Goal: Task Accomplishment & Management: Manage account settings

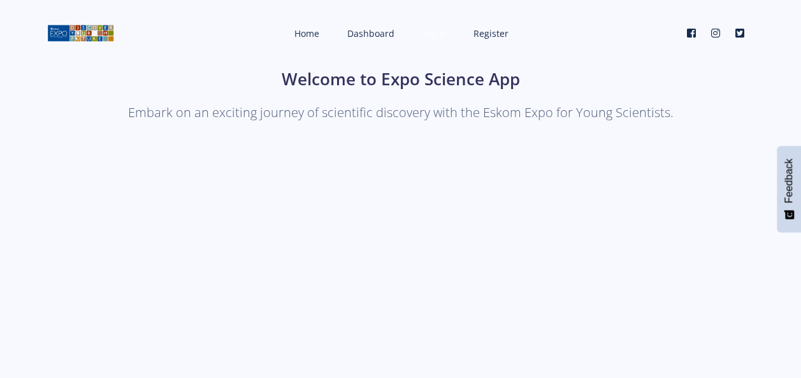
click at [434, 32] on span "Login" at bounding box center [433, 33] width 23 height 12
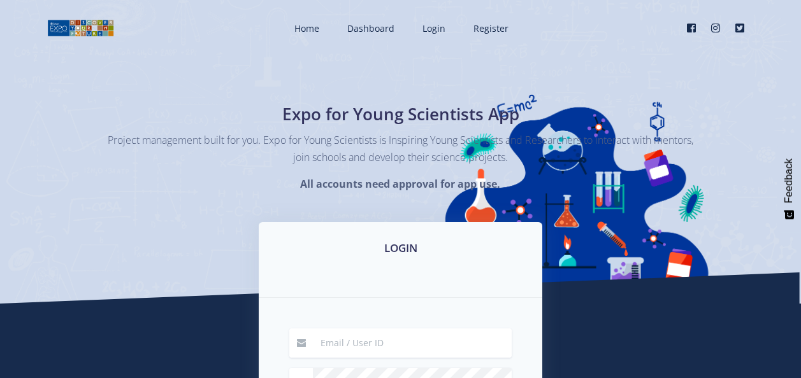
scroll to position [191, 0]
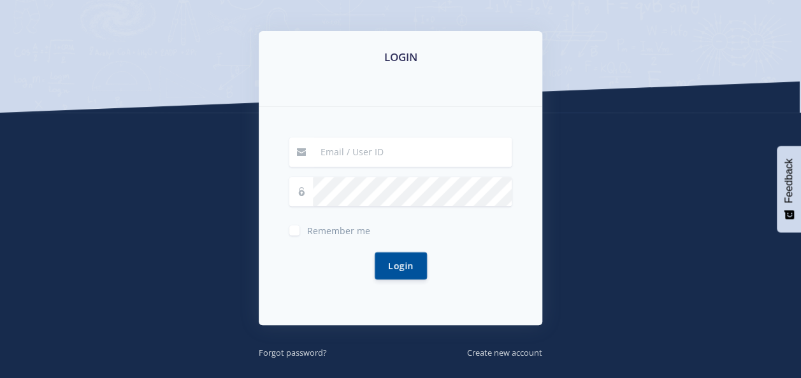
click at [374, 150] on input at bounding box center [412, 152] width 199 height 29
type input "palesa.potlaki@gmail.com"
click at [375, 252] on button "Login" at bounding box center [401, 265] width 52 height 27
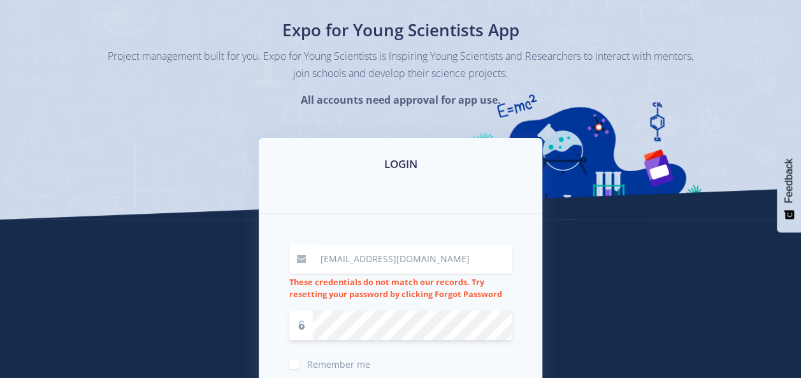
scroll to position [127, 0]
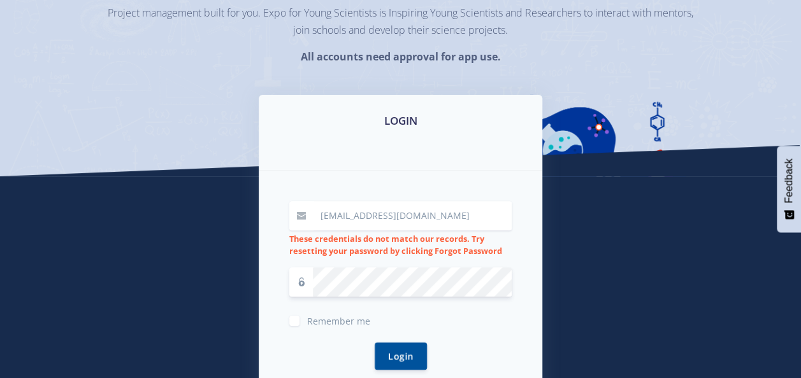
click at [471, 208] on input "palesa.potlaki@gmail.com" at bounding box center [412, 215] width 199 height 29
drag, startPoint x: 450, startPoint y: 211, endPoint x: 234, endPoint y: 208, distance: 216.0
click at [234, 208] on div "LOGIN palesa.potlaki@gmail.com These credentials do not match our records. Try …" at bounding box center [401, 273] width 726 height 356
type input "[EMAIL_ADDRESS][DOMAIN_NAME]"
click at [375, 343] on button "Login" at bounding box center [401, 356] width 52 height 27
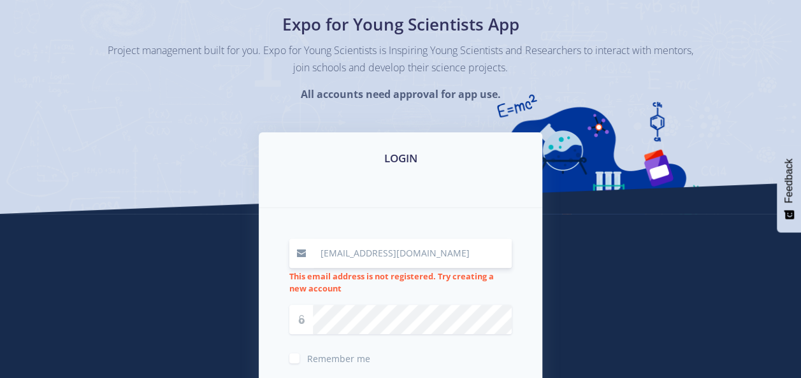
scroll to position [127, 0]
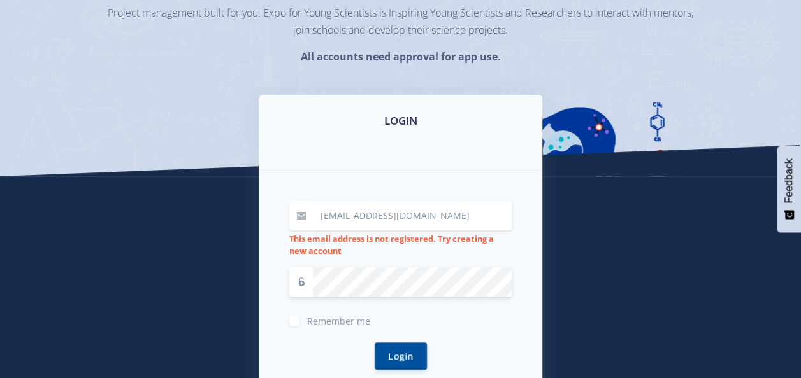
click at [375, 343] on button "Login" at bounding box center [401, 356] width 52 height 27
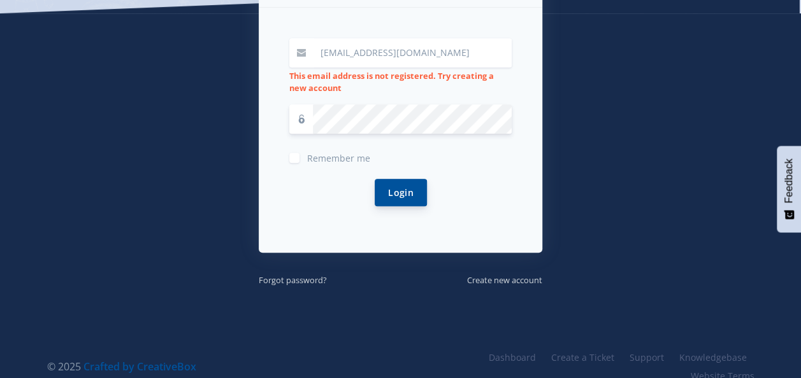
scroll to position [309, 0]
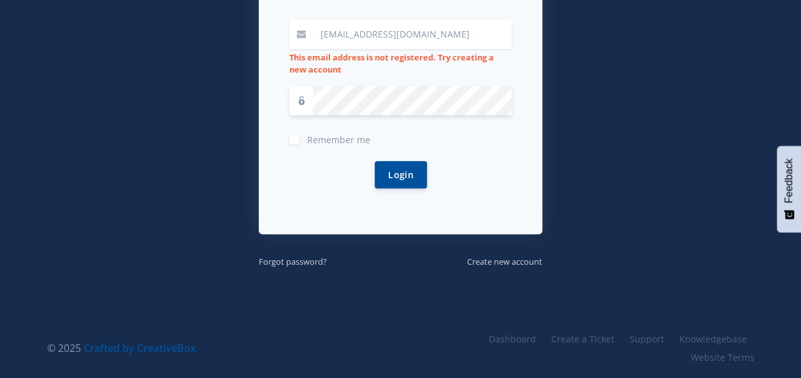
click at [446, 23] on input "[EMAIL_ADDRESS][DOMAIN_NAME]" at bounding box center [412, 34] width 199 height 29
click at [449, 36] on input "potlakpp@eskom.co.za" at bounding box center [412, 34] width 199 height 29
drag, startPoint x: 400, startPoint y: 33, endPoint x: 290, endPoint y: 33, distance: 110.2
click at [301, 33] on div "potlakpp@eskom.co.za" at bounding box center [400, 34] width 222 height 29
type input "[EMAIL_ADDRESS][DOMAIN_NAME]"
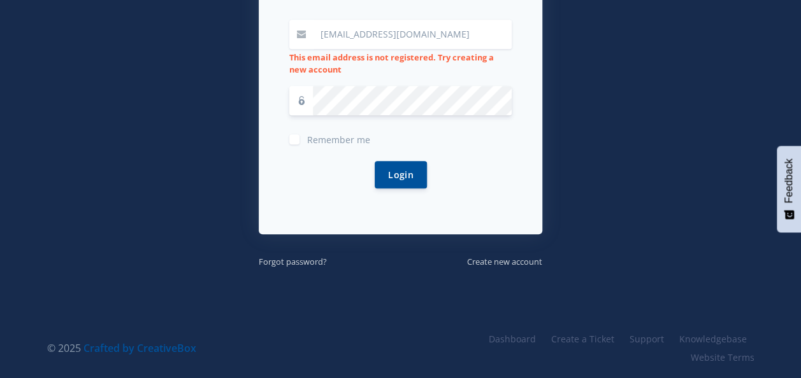
click at [442, 28] on input "[EMAIL_ADDRESS][DOMAIN_NAME]" at bounding box center [412, 34] width 199 height 29
click at [442, 32] on input "[EMAIL_ADDRESS][DOMAIN_NAME]" at bounding box center [412, 34] width 199 height 29
click at [298, 101] on icon at bounding box center [301, 100] width 9 height 9
click at [410, 171] on button "Login" at bounding box center [401, 174] width 52 height 27
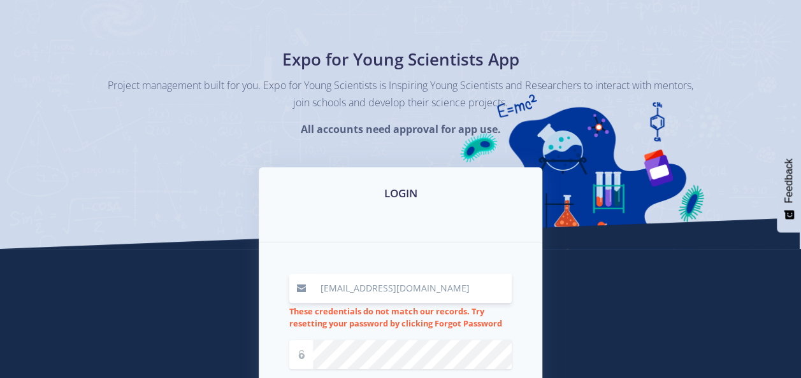
scroll to position [191, 0]
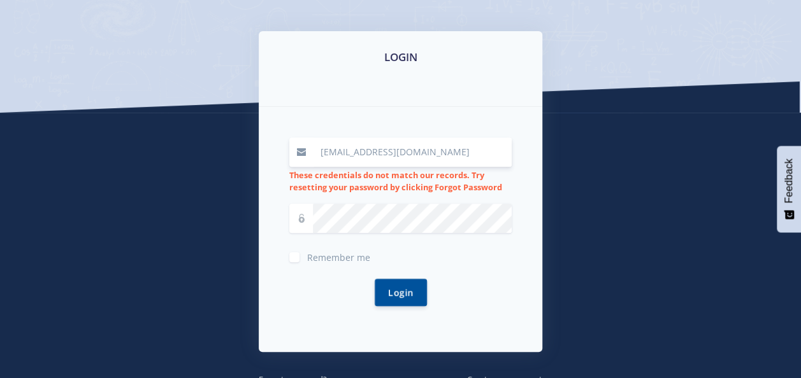
drag, startPoint x: 436, startPoint y: 147, endPoint x: 278, endPoint y: 140, distance: 158.1
click at [278, 140] on div "palesa.potlaki@gmail.com These credentials do not match our records. Try resett…" at bounding box center [401, 229] width 284 height 245
type input "[EMAIL_ADDRESS][DOMAIN_NAME]"
click at [398, 304] on button "Login" at bounding box center [401, 291] width 52 height 27
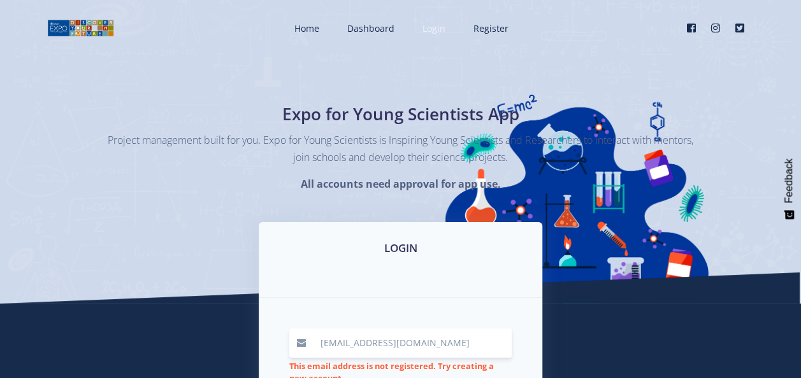
click at [437, 22] on span "Login" at bounding box center [433, 28] width 23 height 12
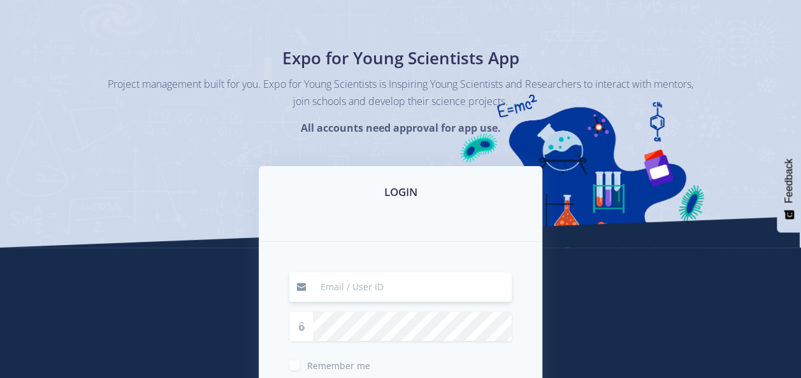
scroll to position [127, 0]
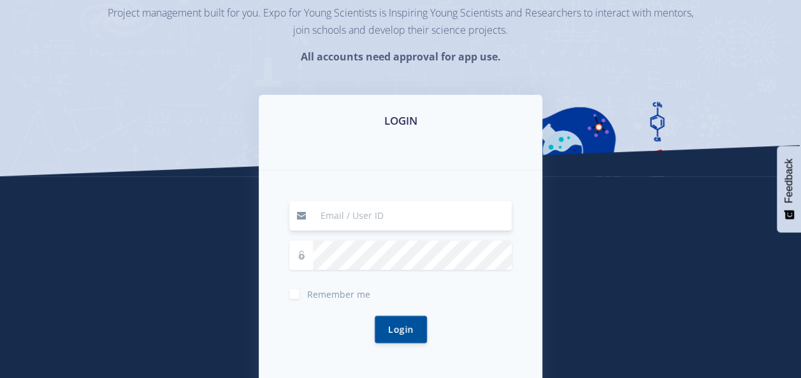
click at [379, 215] on input at bounding box center [412, 215] width 199 height 29
click at [360, 210] on input at bounding box center [412, 215] width 199 height 29
type input "[EMAIL_ADDRESS][DOMAIN_NAME]"
click at [398, 334] on button "Login" at bounding box center [401, 328] width 52 height 27
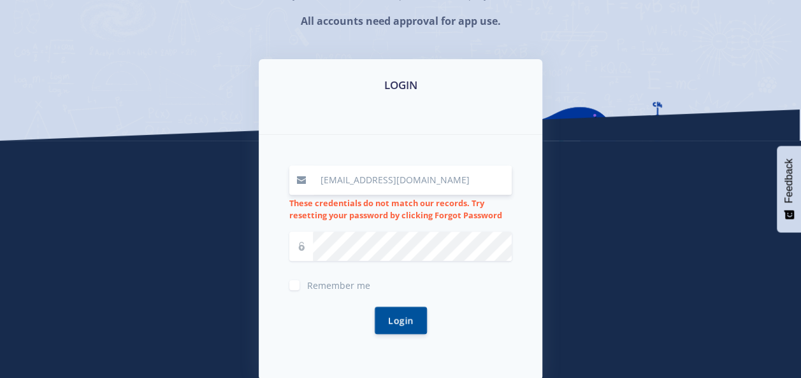
scroll to position [255, 0]
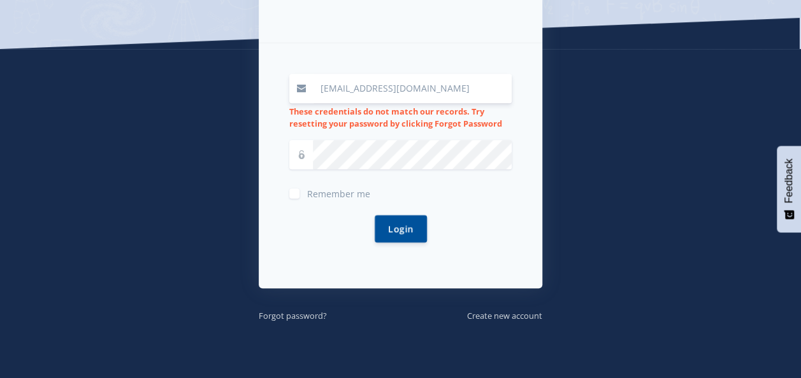
click at [447, 90] on input "[EMAIL_ADDRESS][DOMAIN_NAME]" at bounding box center [412, 88] width 199 height 29
click at [375, 215] on button "Login" at bounding box center [401, 228] width 52 height 27
drag, startPoint x: 401, startPoint y: 226, endPoint x: 473, endPoint y: 220, distance: 71.6
click at [401, 226] on button "Login" at bounding box center [401, 228] width 52 height 27
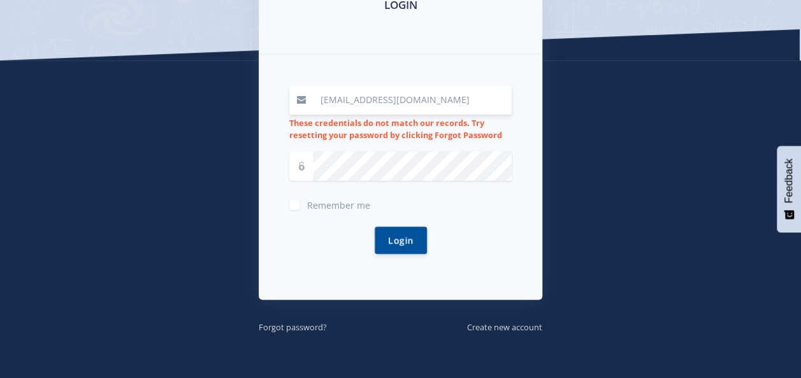
scroll to position [255, 0]
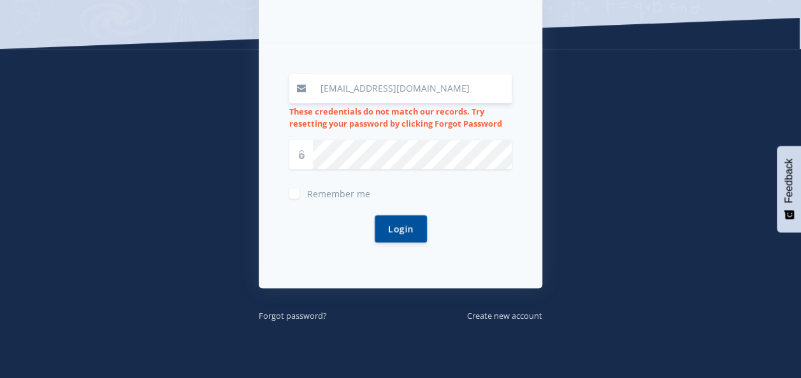
click at [340, 194] on span "Remember me" at bounding box center [338, 194] width 63 height 12
click at [315, 193] on input "Remember me" at bounding box center [311, 189] width 8 height 8
click at [340, 190] on span "Remember me" at bounding box center [338, 194] width 63 height 12
click at [315, 190] on input "Remember me" at bounding box center [311, 189] width 8 height 8
checkbox input "false"
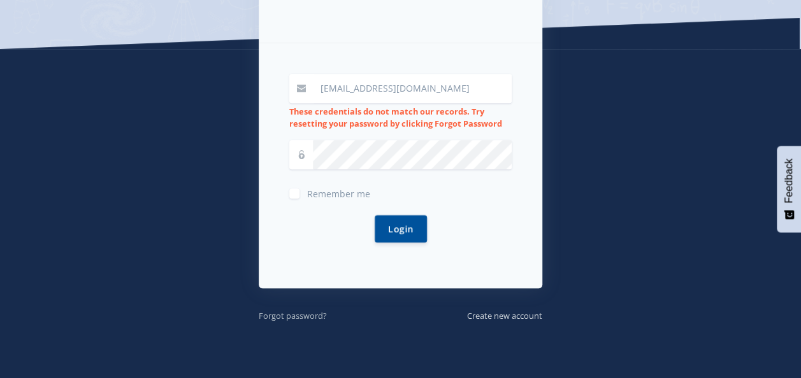
click at [294, 315] on small "Forgot password?" at bounding box center [293, 315] width 68 height 11
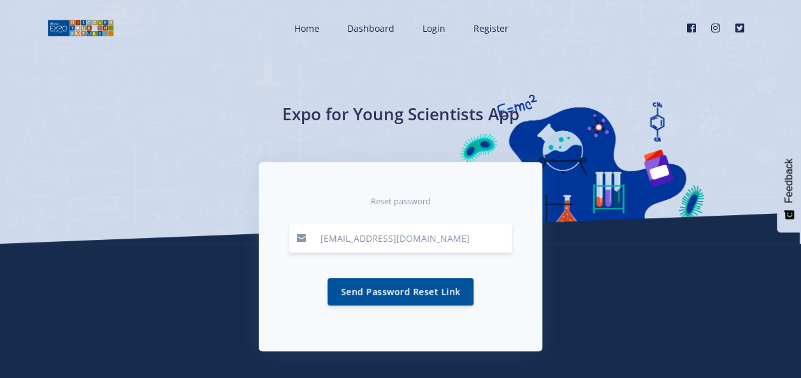
drag, startPoint x: 384, startPoint y: 238, endPoint x: 392, endPoint y: 236, distance: 9.3
click at [384, 238] on input "[EMAIL_ADDRESS][DOMAIN_NAME]" at bounding box center [412, 238] width 199 height 29
type input "[EMAIL_ADDRESS][DOMAIN_NAME]"
click at [432, 288] on button "Send Password Reset Link" at bounding box center [400, 291] width 146 height 27
